Goal: Task Accomplishment & Management: Use online tool/utility

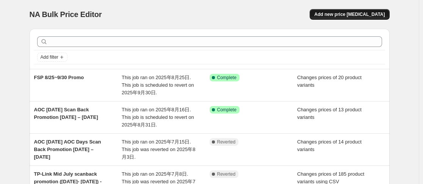
click at [335, 12] on span "Add new price [MEDICAL_DATA]" at bounding box center [349, 14] width 70 height 6
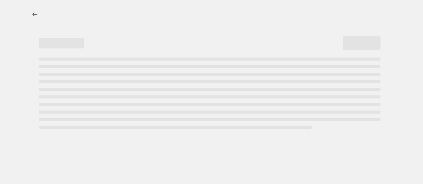
select select "percentage"
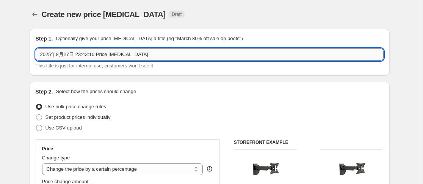
click at [102, 57] on input "2025年8月27日 23:43:10 Price [MEDICAL_DATA]" at bounding box center [210, 55] width 348 height 12
drag, startPoint x: 146, startPoint y: 56, endPoint x: -1, endPoint y: 55, distance: 147.4
click at [0, 55] on html "Home Settings Plans Skip to content Create new price [MEDICAL_DATA]. This page …" at bounding box center [211, 92] width 423 height 184
paste input "TP-Link August-September Scanback promotion (28-Aug-[DATE])"
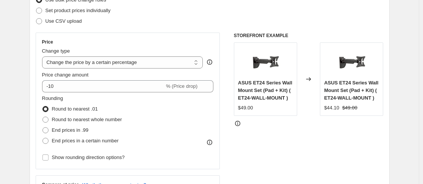
scroll to position [114, 0]
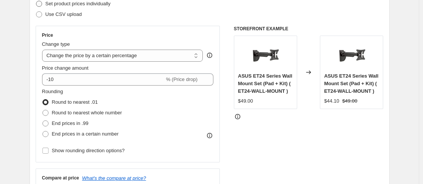
type input "TP-Link August-September Scanback promotion (28-Aug-[DATE])"
click at [83, 6] on span "Set product prices individually" at bounding box center [77, 4] width 65 height 6
click at [36, 1] on input "Set product prices individually" at bounding box center [36, 1] width 0 height 0
radio input "true"
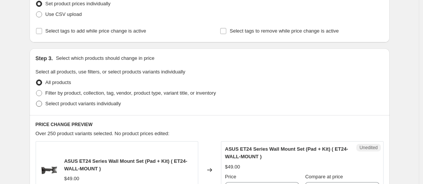
click at [41, 104] on span at bounding box center [39, 104] width 6 height 6
click at [36, 101] on input "Select product variants individually" at bounding box center [36, 101] width 0 height 0
radio input "true"
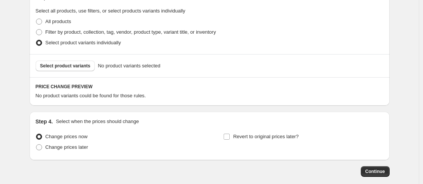
scroll to position [190, 0]
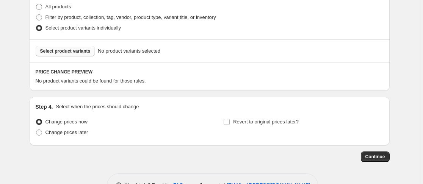
click at [79, 53] on span "Select product variants" at bounding box center [65, 51] width 50 height 6
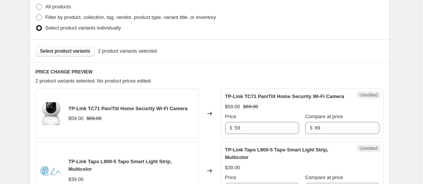
click at [58, 49] on span "Select product variants" at bounding box center [65, 51] width 50 height 6
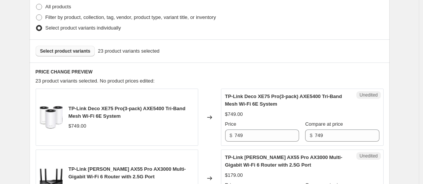
scroll to position [227, 0]
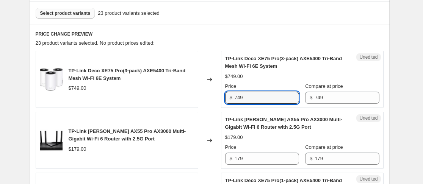
drag, startPoint x: 258, startPoint y: 103, endPoint x: 216, endPoint y: 88, distance: 44.7
click at [218, 91] on div "TP-Link Deco XE75 Pro(3-pack) AXE5400 Tri-Band Mesh Wi-Fi 6E System $749.00 Cha…" at bounding box center [210, 79] width 348 height 57
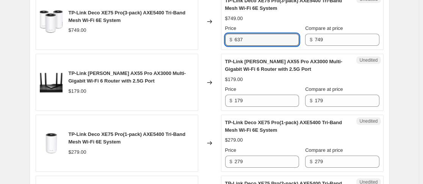
scroll to position [303, 0]
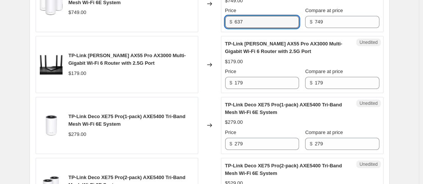
type input "637"
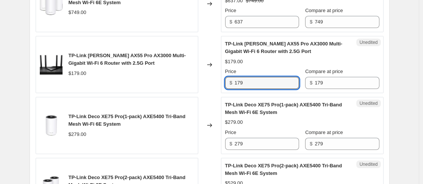
drag, startPoint x: 265, startPoint y: 82, endPoint x: 193, endPoint y: 87, distance: 72.2
click at [194, 89] on div "TP-Link [PERSON_NAME] AX55 Pro AX3000 Multi-Gigabit Wi-Fi 6 Router with 2.5G Po…" at bounding box center [210, 64] width 348 height 57
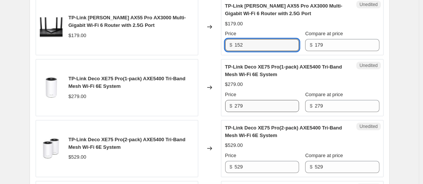
type input "152"
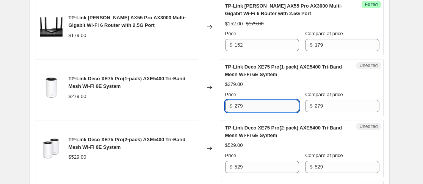
drag, startPoint x: 244, startPoint y: 107, endPoint x: 239, endPoint y: 105, distance: 5.6
click at [239, 105] on input "279" at bounding box center [267, 106] width 64 height 12
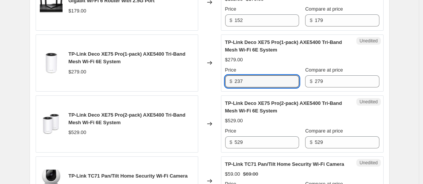
scroll to position [379, 0]
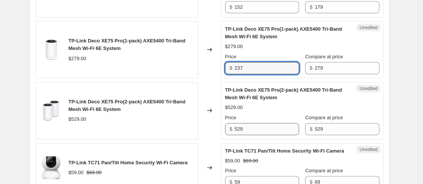
type input "237"
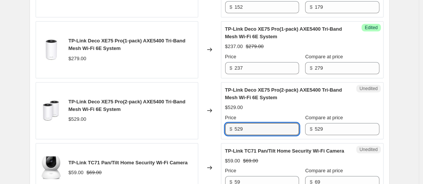
drag, startPoint x: 249, startPoint y: 129, endPoint x: 235, endPoint y: 127, distance: 13.8
click at [235, 127] on div "$ 529" at bounding box center [262, 129] width 74 height 12
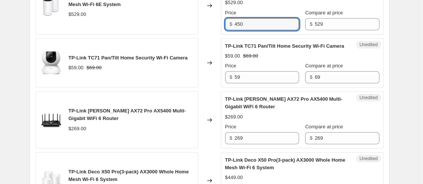
scroll to position [493, 0]
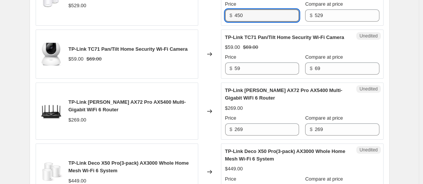
type input "450"
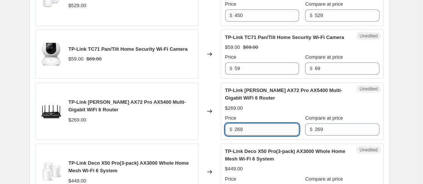
click at [239, 136] on input "269" at bounding box center [267, 130] width 64 height 12
type input "229"
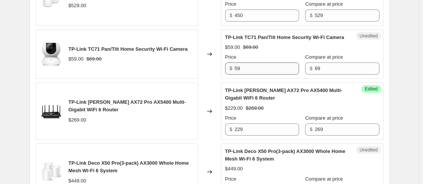
click at [238, 75] on div "$ 59" at bounding box center [262, 69] width 74 height 12
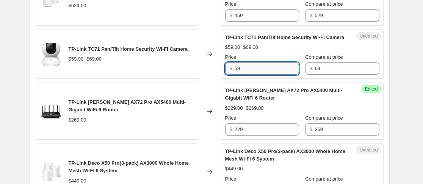
click at [238, 75] on input "59" at bounding box center [267, 69] width 64 height 12
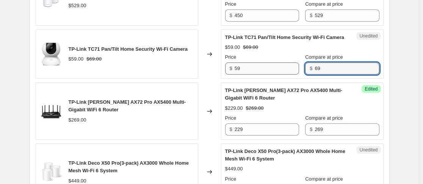
drag, startPoint x: 323, startPoint y: 76, endPoint x: 284, endPoint y: 74, distance: 39.4
click at [284, 74] on div "Price $ 59 Compare at price $ 69" at bounding box center [302, 63] width 154 height 21
type input "59"
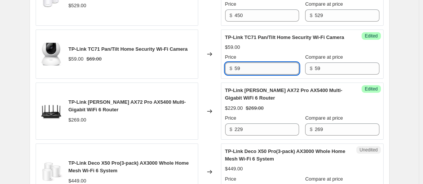
click at [239, 75] on input "59" at bounding box center [267, 69] width 64 height 12
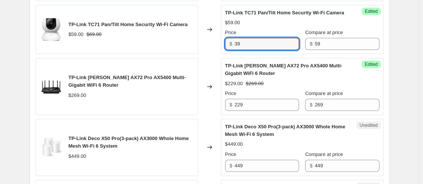
scroll to position [531, 0]
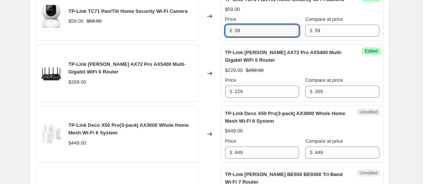
type input "39"
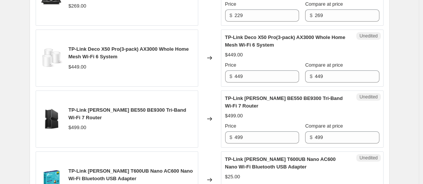
scroll to position [644, 0]
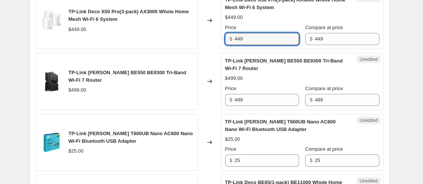
drag, startPoint x: 249, startPoint y: 48, endPoint x: 229, endPoint y: 45, distance: 20.6
click at [231, 45] on div "$ 449" at bounding box center [262, 39] width 74 height 12
type input "407"
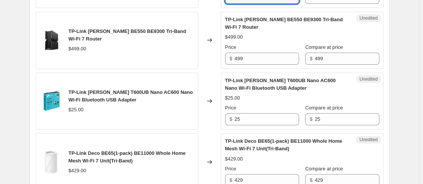
scroll to position [720, 0]
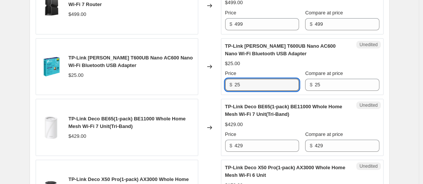
drag, startPoint x: 251, startPoint y: 95, endPoint x: 222, endPoint y: 83, distance: 31.5
click at [224, 86] on div "Unedited TP-Link [PERSON_NAME] T600UB Nano AC600 Nano Wi-Fi Bluetooth USB Adapt…" at bounding box center [302, 66] width 163 height 57
type input "29"
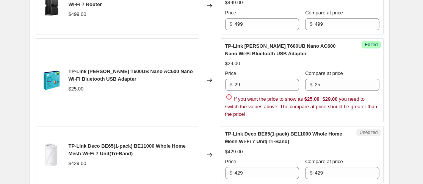
click at [89, 66] on div "TP-Link [PERSON_NAME] T600UB Nano AC600 Nano Wi-Fi Bluetooth USB Adapter $25.00" at bounding box center [117, 80] width 163 height 85
drag, startPoint x: 89, startPoint y: 78, endPoint x: 124, endPoint y: 80, distance: 34.9
click at [124, 80] on span "TP-Link [PERSON_NAME] T600UB Nano AC600 Nano Wi-Fi Bluetooth USB Adapter" at bounding box center [131, 75] width 124 height 13
copy span "[PERSON_NAME] T600UB"
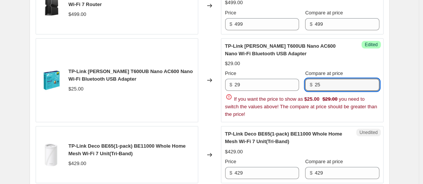
drag, startPoint x: 323, startPoint y: 92, endPoint x: 307, endPoint y: 86, distance: 17.0
click at [308, 87] on div "$ 25" at bounding box center [342, 85] width 74 height 12
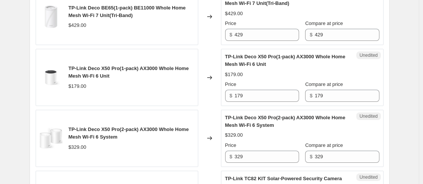
scroll to position [872, 0]
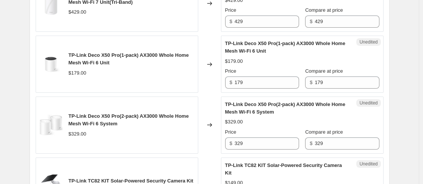
type input "34"
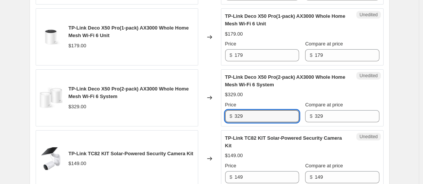
drag, startPoint x: 270, startPoint y: 123, endPoint x: 212, endPoint y: 123, distance: 58.0
click at [213, 124] on div "TP-Link Deco X50 Pro(2-pack) AX3000 Whole Home Mesh Wi-Fi 6 System $329.00 Chan…" at bounding box center [210, 97] width 348 height 57
type input "280"
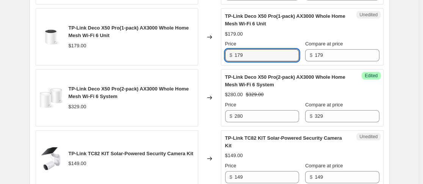
drag, startPoint x: 254, startPoint y: 61, endPoint x: 224, endPoint y: 62, distance: 29.6
click at [224, 62] on div "Unedited TP-Link Deco X50 Pro(1-pack) AX3000 Whole Home Mesh Wi-Fi 6 Unit $179.…" at bounding box center [302, 36] width 163 height 57
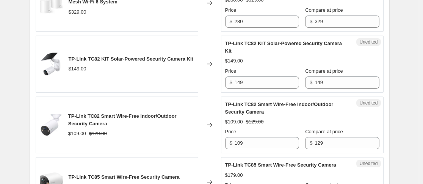
scroll to position [948, 0]
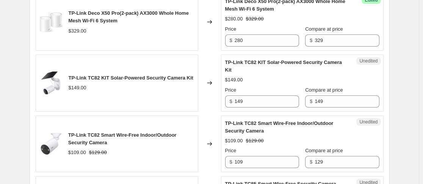
type input "152"
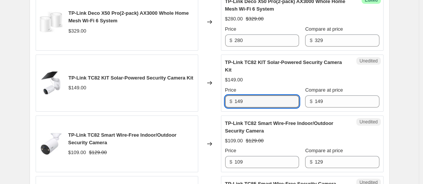
drag, startPoint x: 260, startPoint y: 113, endPoint x: 204, endPoint y: 118, distance: 56.3
type input "89"
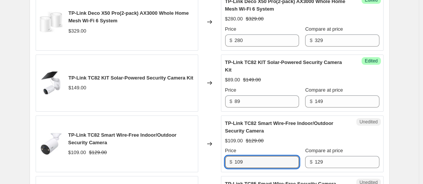
drag, startPoint x: 247, startPoint y: 166, endPoint x: 210, endPoint y: 172, distance: 38.0
click at [210, 173] on div "TP-Link TC82 Smart Wire-Free Indoor/Outdoor Security Camera $109.00 $129.00 Cha…" at bounding box center [210, 144] width 348 height 57
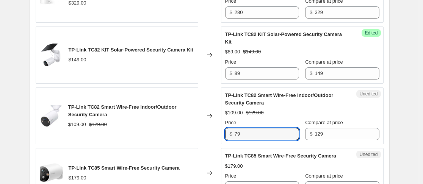
scroll to position [1061, 0]
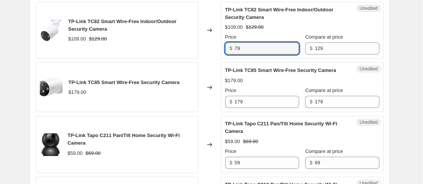
type input "79"
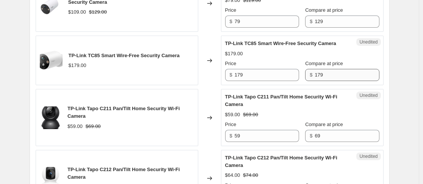
scroll to position [1099, 0]
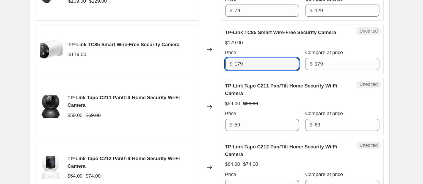
drag, startPoint x: 254, startPoint y: 73, endPoint x: 204, endPoint y: 70, distance: 50.1
click at [205, 72] on div "TP-Link TC85 Smart Wire-Free Security Camera $179.00 Changed to Unedited TP-Lin…" at bounding box center [210, 50] width 348 height 50
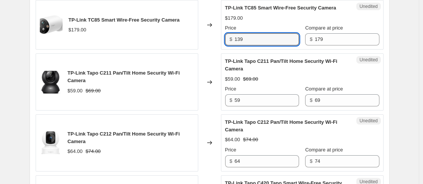
scroll to position [1137, 0]
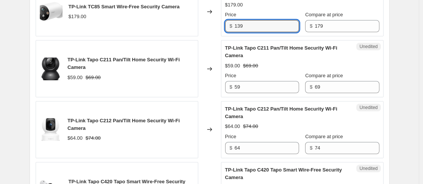
type input "139"
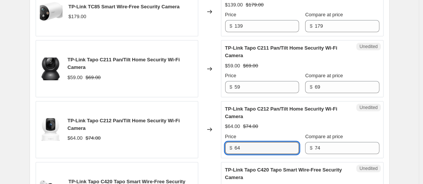
drag, startPoint x: 249, startPoint y: 155, endPoint x: 224, endPoint y: 151, distance: 25.8
click at [225, 152] on div "Unedited TP-Link Tapo C212 Pan/Tilt Home Security Wi-Fi Camera $64.00 $74.00 Pr…" at bounding box center [302, 129] width 163 height 57
type input "51"
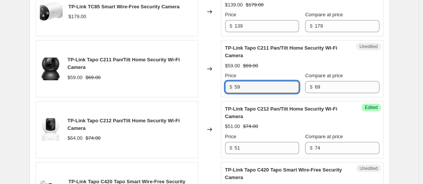
drag, startPoint x: 250, startPoint y: 99, endPoint x: 216, endPoint y: 91, distance: 35.5
click at [216, 91] on div "TP-Link Tapo C211 Pan/Tilt Home Security Wi-Fi Camera $59.00 $69.00 Changed to …" at bounding box center [210, 68] width 348 height 57
type input "47"
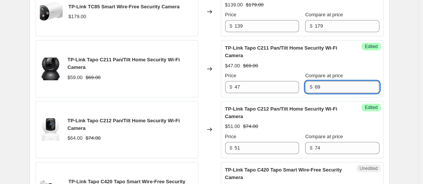
click at [315, 93] on input "69" at bounding box center [347, 87] width 64 height 12
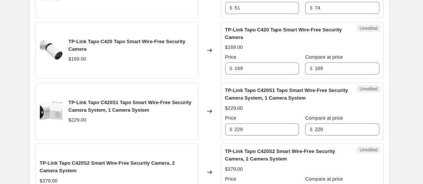
scroll to position [1289, 0]
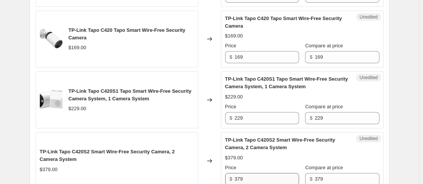
type input "59"
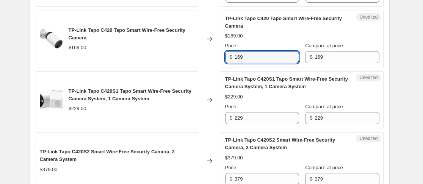
drag, startPoint x: 246, startPoint y: 68, endPoint x: 218, endPoint y: 66, distance: 28.2
click at [219, 66] on div "TP-Link Tapo C420 Tapo Smart Wire-Free Security Camera $169.00 Changed to Unedi…" at bounding box center [210, 39] width 348 height 57
type input "135"
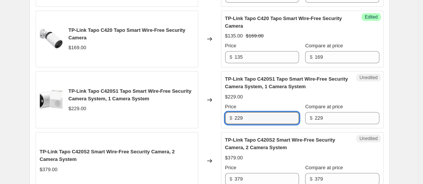
drag, startPoint x: 251, startPoint y: 125, endPoint x: 201, endPoint y: 117, distance: 51.0
click at [202, 119] on div "TP-Link Tapo C420S1 Tapo Smart Wire-Free Security Camera System, 1 Camera Syste…" at bounding box center [210, 99] width 348 height 57
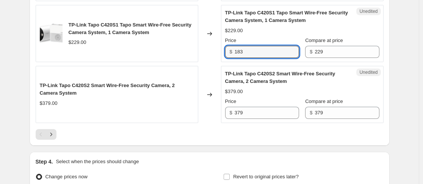
scroll to position [1364, 0]
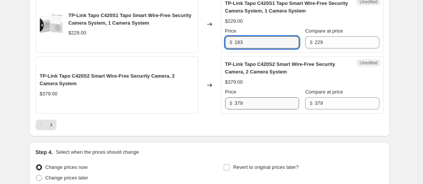
type input "183"
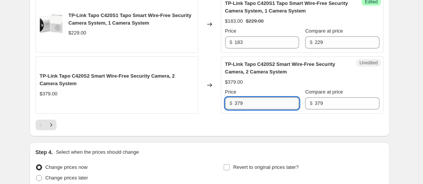
click at [267, 110] on input "379" at bounding box center [267, 103] width 64 height 12
drag, startPoint x: 249, startPoint y: 106, endPoint x: 228, endPoint y: 105, distance: 21.2
click at [228, 105] on div "$ 379" at bounding box center [262, 103] width 74 height 12
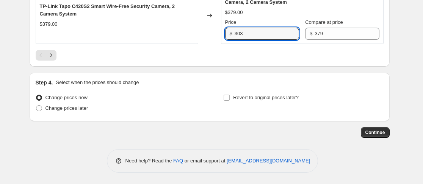
scroll to position [1442, 0]
type input "303"
click at [55, 56] on icon "Next" at bounding box center [51, 56] width 8 height 8
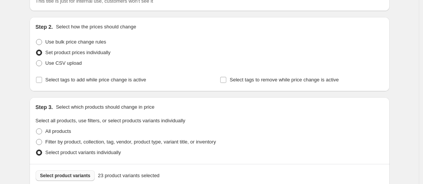
scroll to position [254, 0]
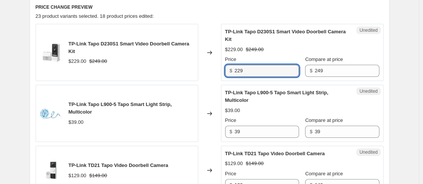
drag, startPoint x: 248, startPoint y: 71, endPoint x: 230, endPoint y: 72, distance: 17.8
click at [230, 72] on div "$ 229" at bounding box center [262, 71] width 74 height 12
type input "189"
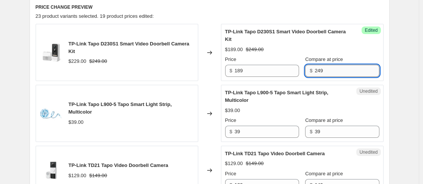
click at [315, 69] on input "249" at bounding box center [347, 71] width 64 height 12
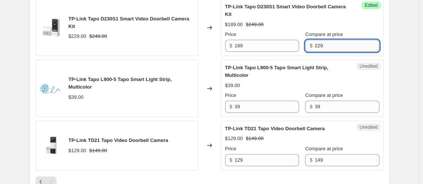
scroll to position [292, 0]
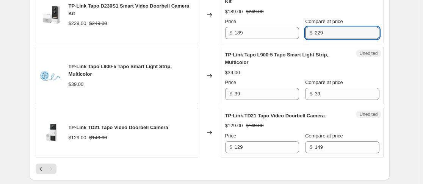
type input "229"
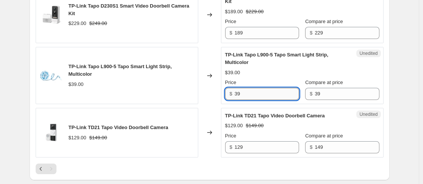
click at [247, 96] on input "39" at bounding box center [267, 94] width 64 height 12
click at [238, 92] on input "39" at bounding box center [267, 94] width 64 height 12
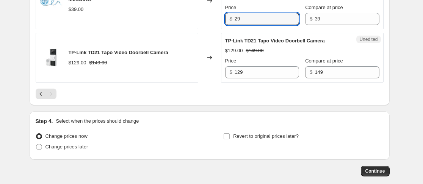
scroll to position [368, 0]
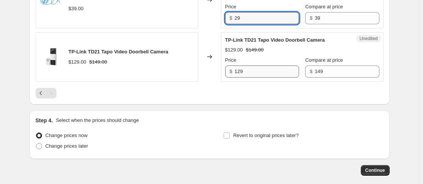
type input "29"
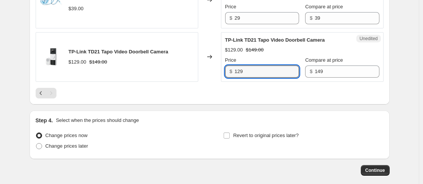
drag, startPoint x: 247, startPoint y: 71, endPoint x: 226, endPoint y: 70, distance: 20.5
click at [226, 70] on div "Unedited TP-Link TD21 Tapo Video Doorbell Camera $129.00 $149.00 Price $ 129 Co…" at bounding box center [302, 57] width 163 height 50
type input "99"
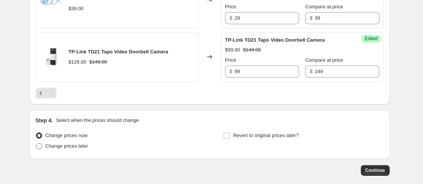
click at [59, 146] on span "Change prices later" at bounding box center [66, 146] width 43 height 6
click at [36, 144] on input "Change prices later" at bounding box center [36, 143] width 0 height 0
radio input "true"
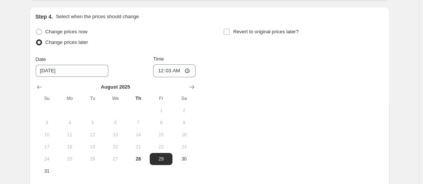
scroll to position [482, 0]
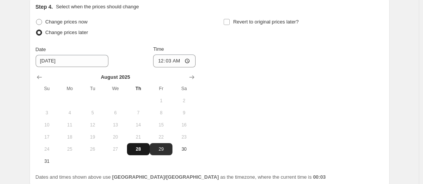
click at [138, 150] on span "28" at bounding box center [138, 149] width 17 height 6
type input "[DATE]"
click at [42, 19] on span at bounding box center [39, 22] width 7 height 7
click at [36, 19] on input "Change prices now" at bounding box center [36, 19] width 0 height 0
radio input "true"
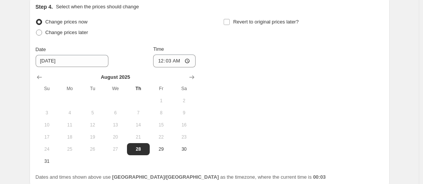
scroll to position [406, 0]
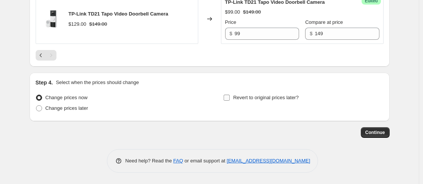
click at [228, 95] on input "Revert to original prices later?" at bounding box center [227, 98] width 6 height 6
checkbox input "true"
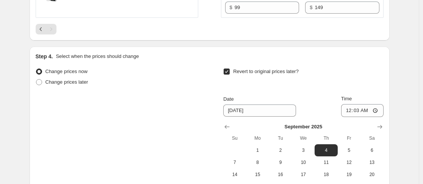
scroll to position [482, 0]
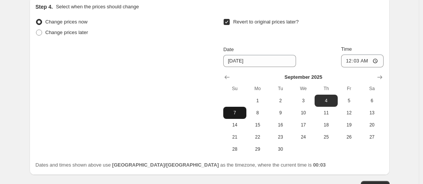
click at [238, 114] on span "7" at bounding box center [234, 113] width 17 height 6
type input "[DATE]"
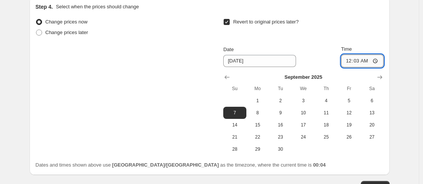
click at [362, 61] on input "00:03" at bounding box center [362, 61] width 42 height 13
type input "23:59"
click at [383, 26] on div "Revert to original prices later?" at bounding box center [303, 28] width 160 height 23
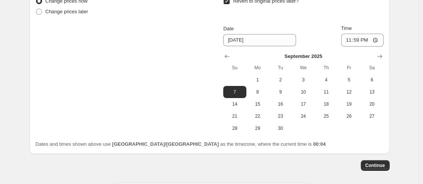
scroll to position [498, 0]
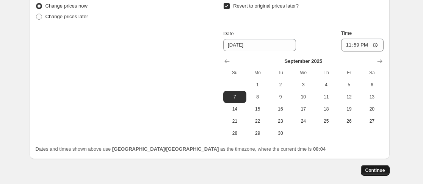
click at [382, 167] on button "Continue" at bounding box center [375, 170] width 29 height 11
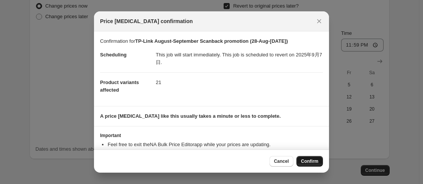
click at [314, 160] on span "Confirm" at bounding box center [309, 161] width 17 height 6
